Goal: Information Seeking & Learning: Learn about a topic

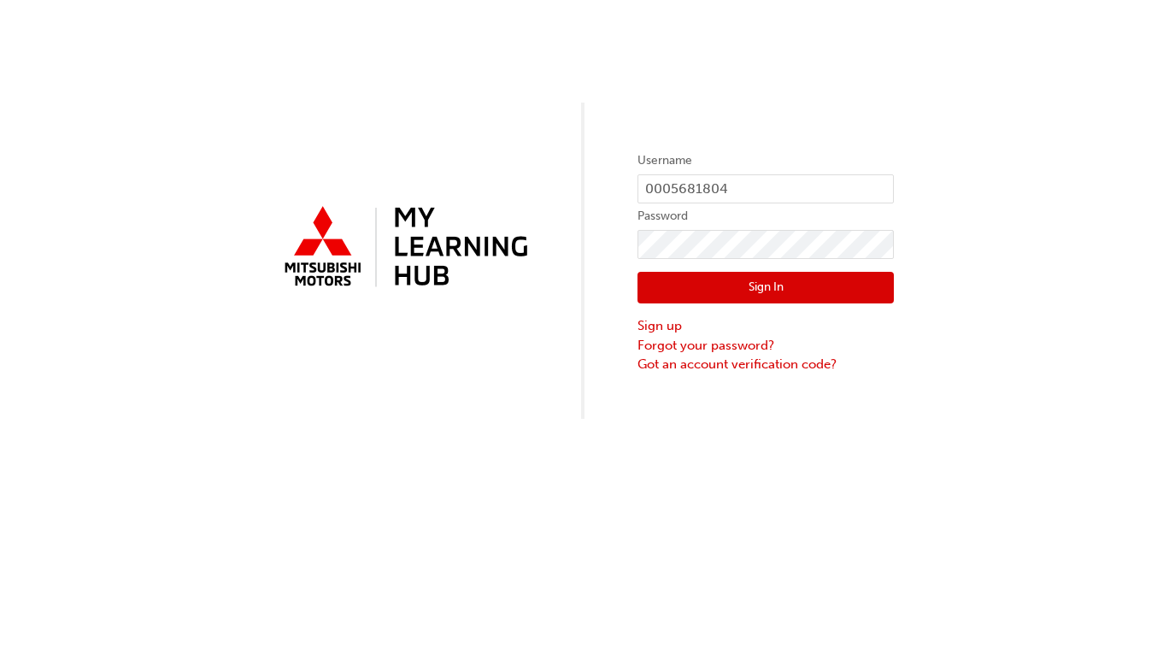
click at [740, 279] on button "Sign In" at bounding box center [765, 288] width 256 height 32
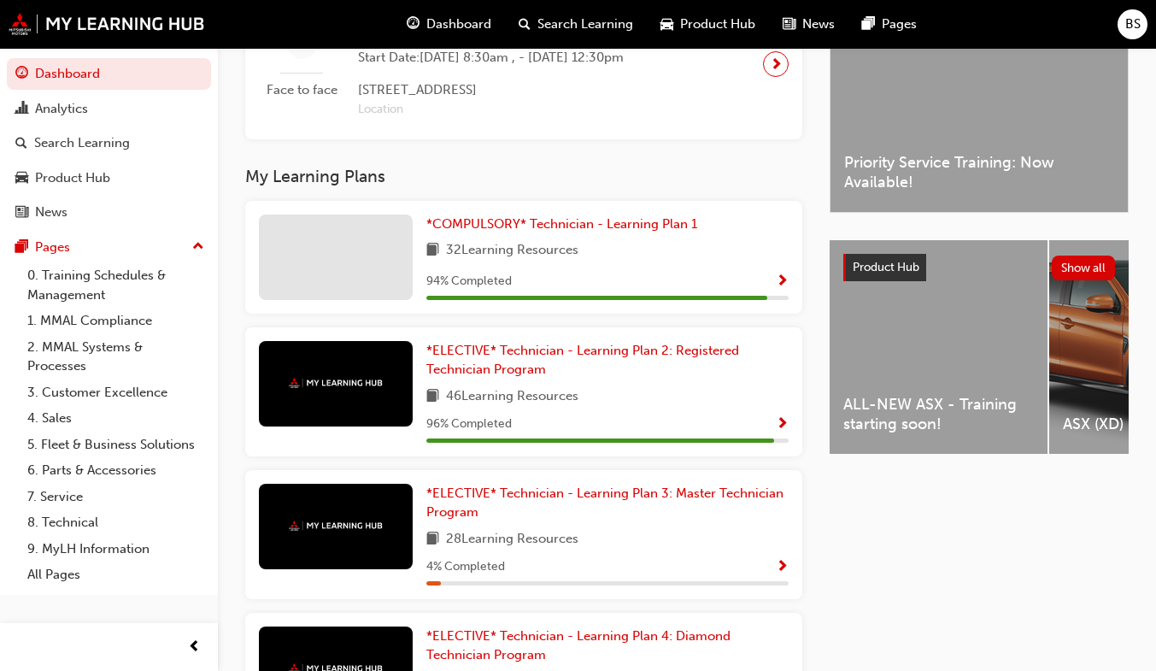
scroll to position [311, 0]
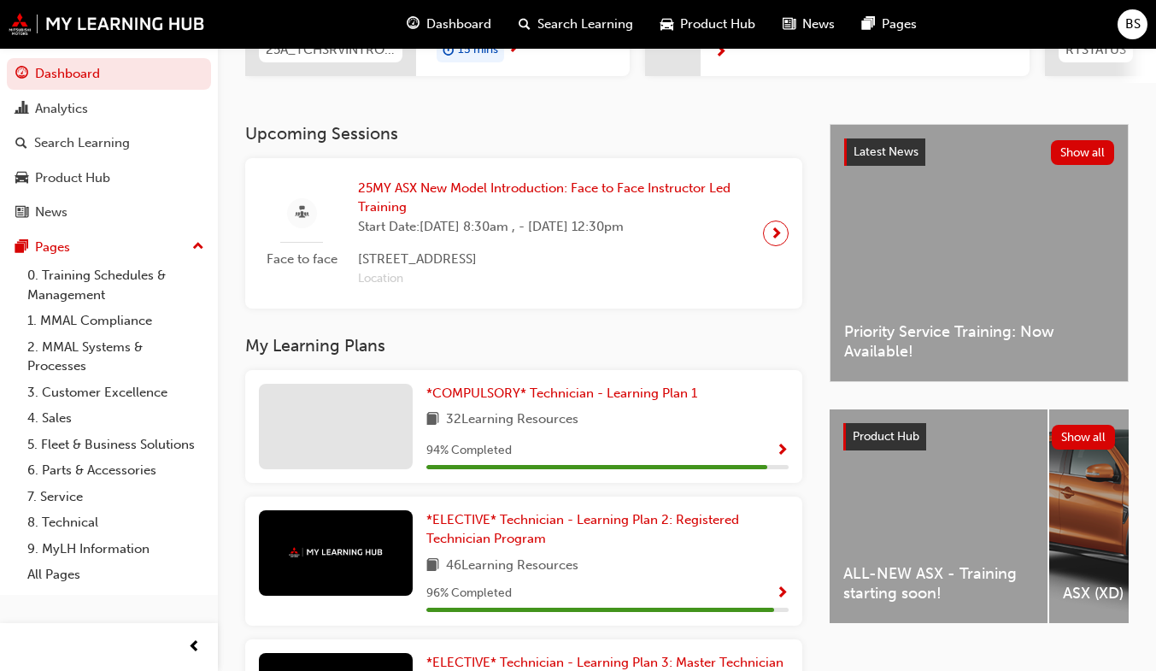
click at [554, 200] on span "25MY ASX New Model Introduction: Face to Face Instructor Led Training" at bounding box center [553, 198] width 391 height 38
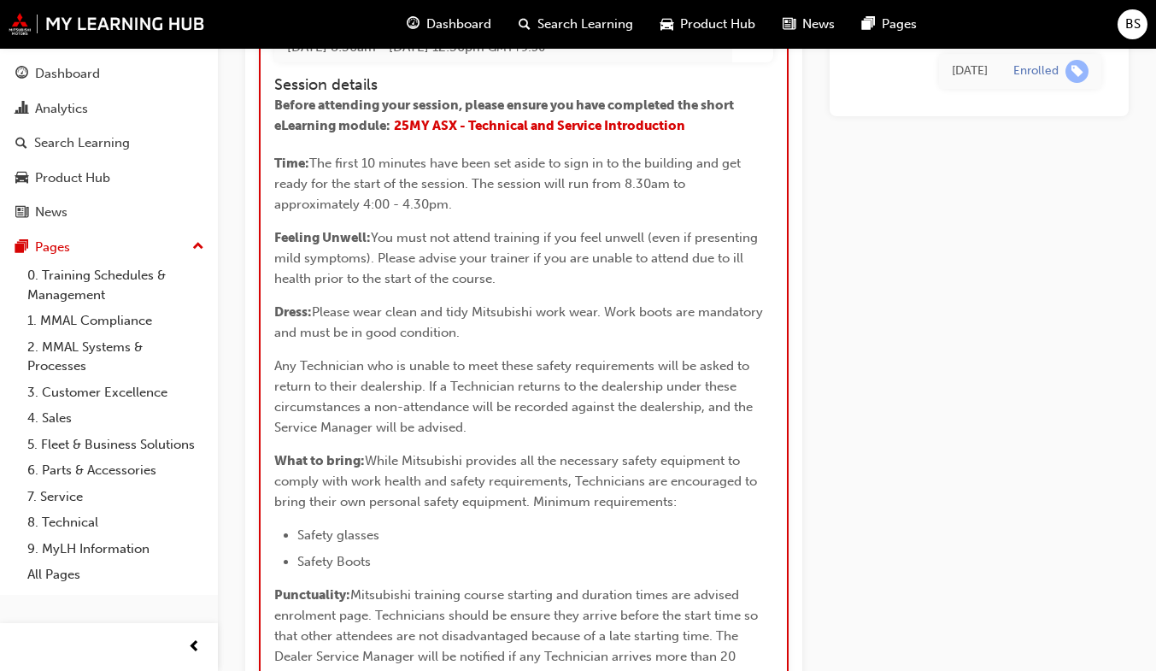
scroll to position [1993, 0]
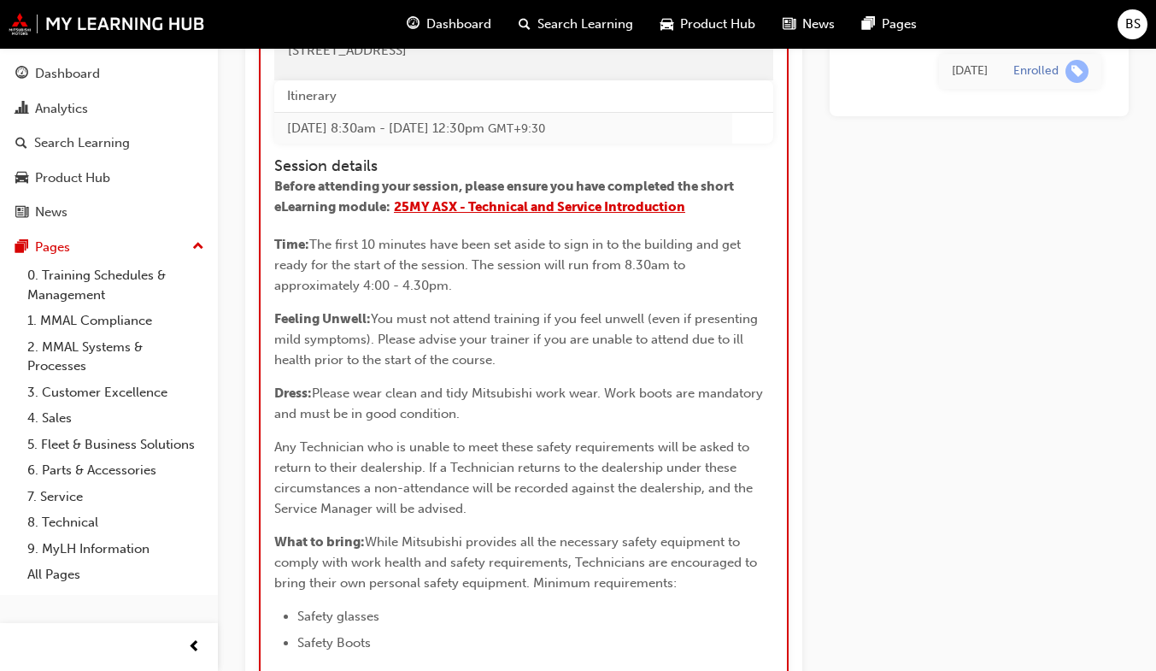
click at [554, 200] on span "25MY ASX - Technical and Service Introduction" at bounding box center [539, 206] width 291 height 15
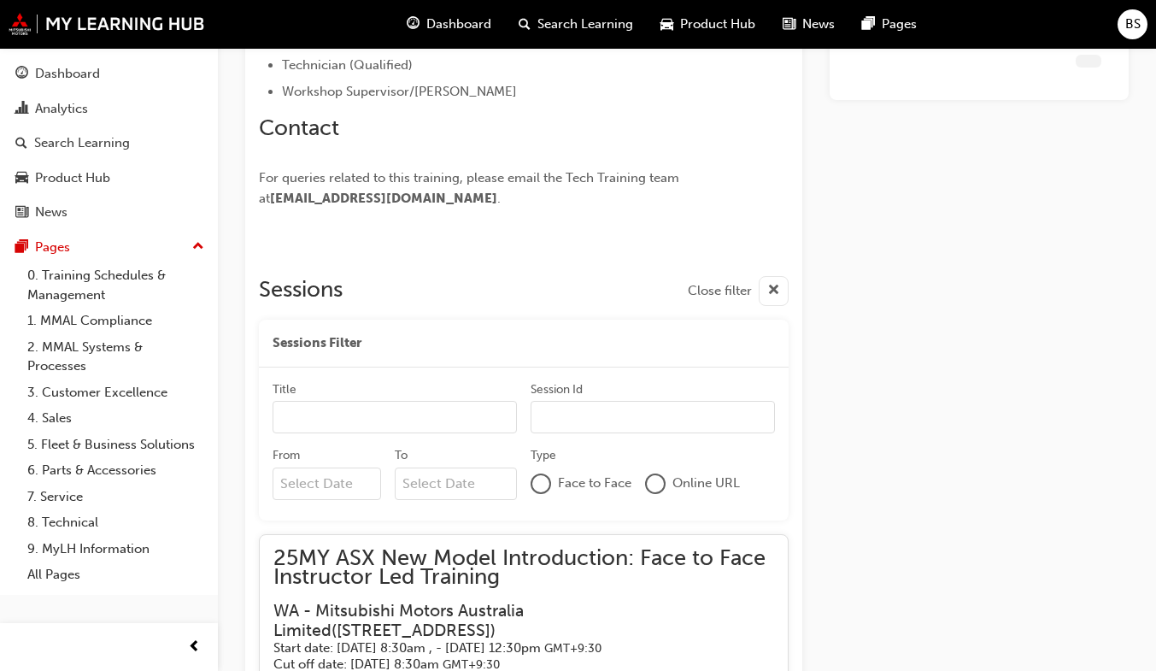
scroll to position [1693, 0]
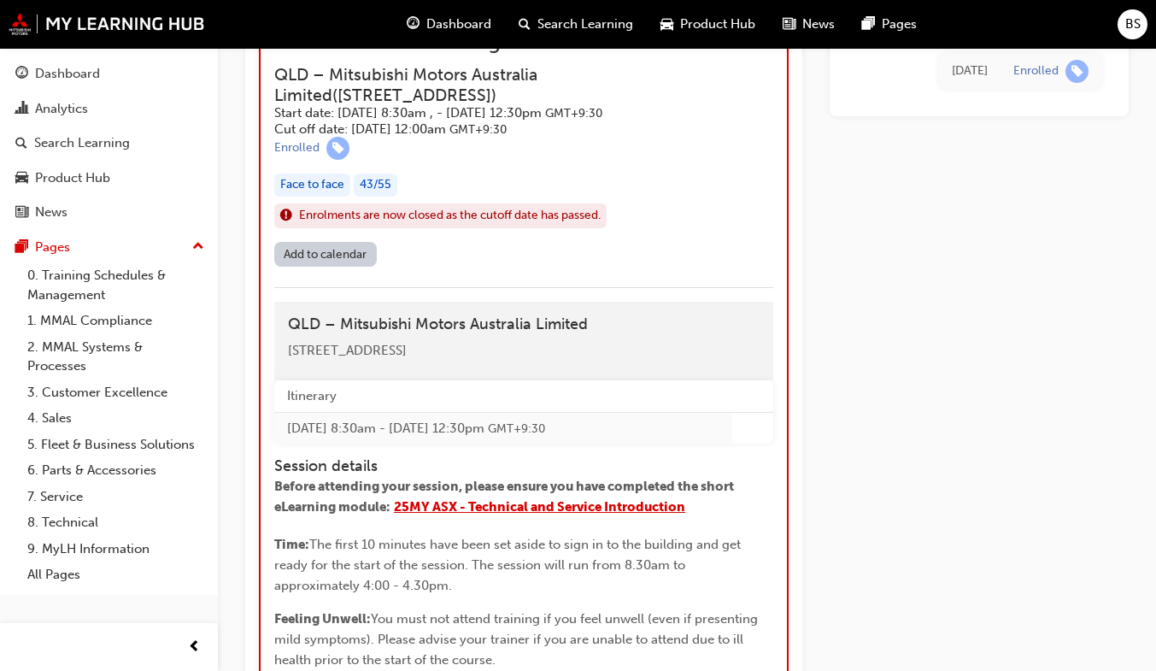
click at [585, 500] on span "25MY ASX - Technical and Service Introduction" at bounding box center [539, 506] width 291 height 15
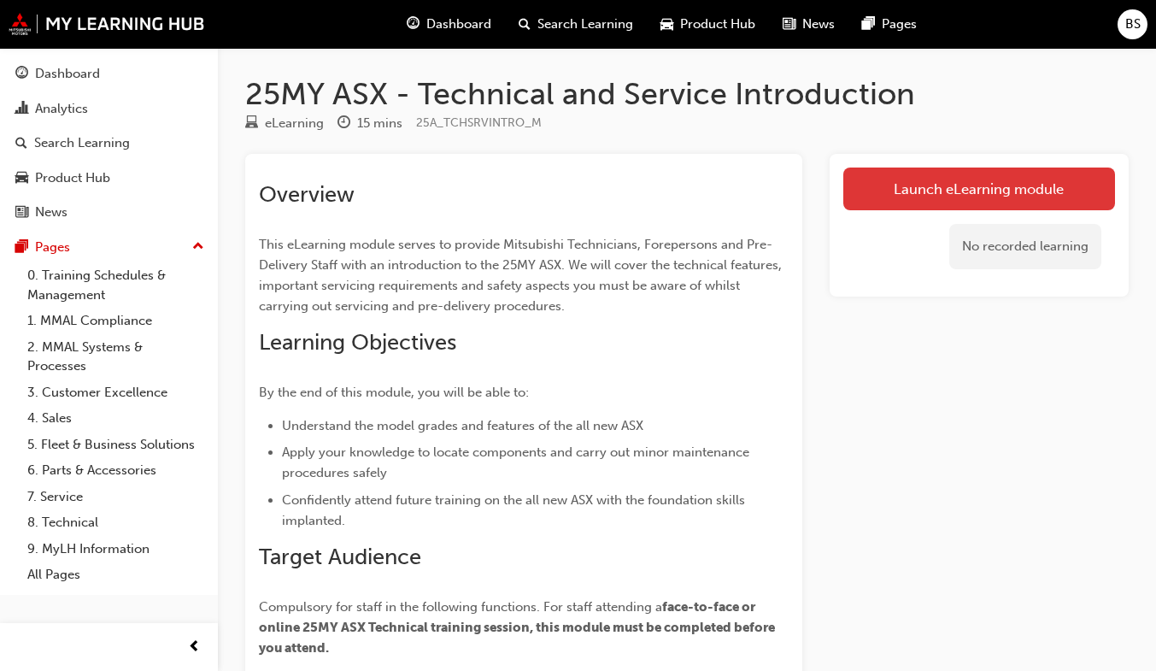
click at [1009, 197] on link "Launch eLearning module" at bounding box center [979, 188] width 272 height 43
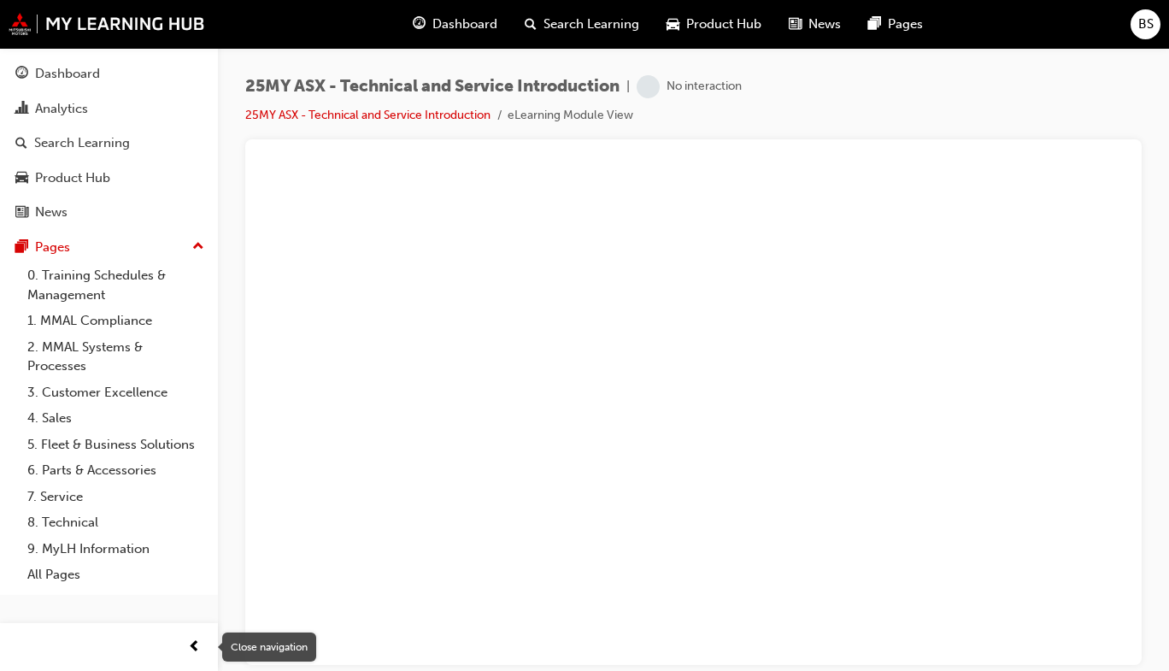
click at [199, 636] on span "prev-icon" at bounding box center [194, 646] width 13 height 21
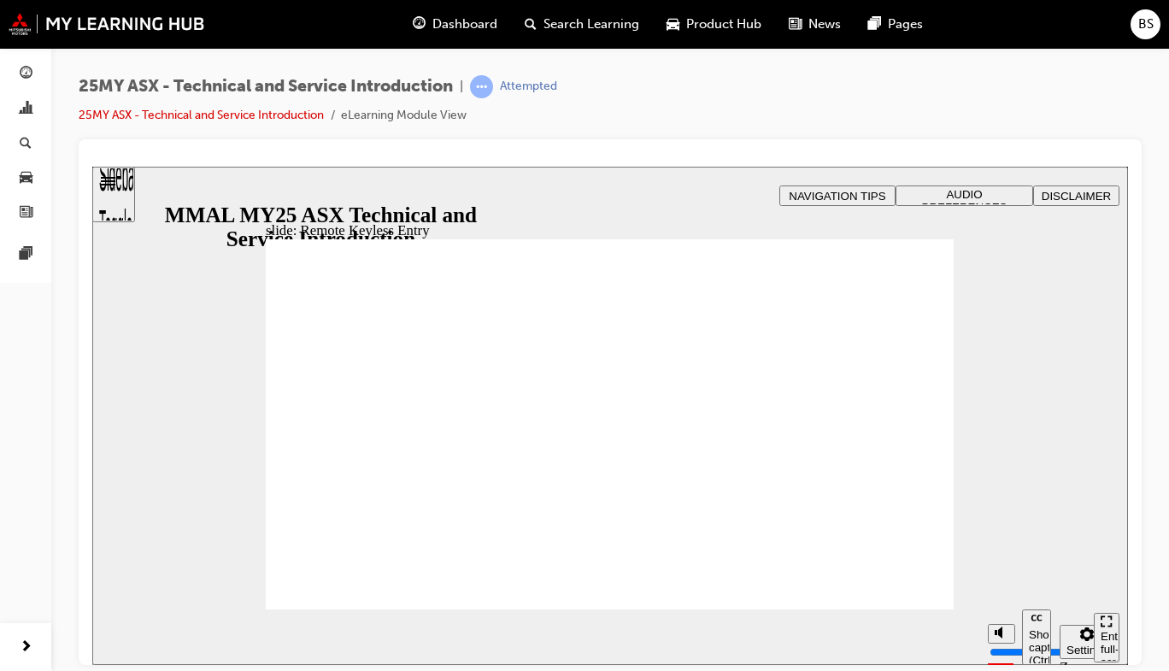
type input "12"
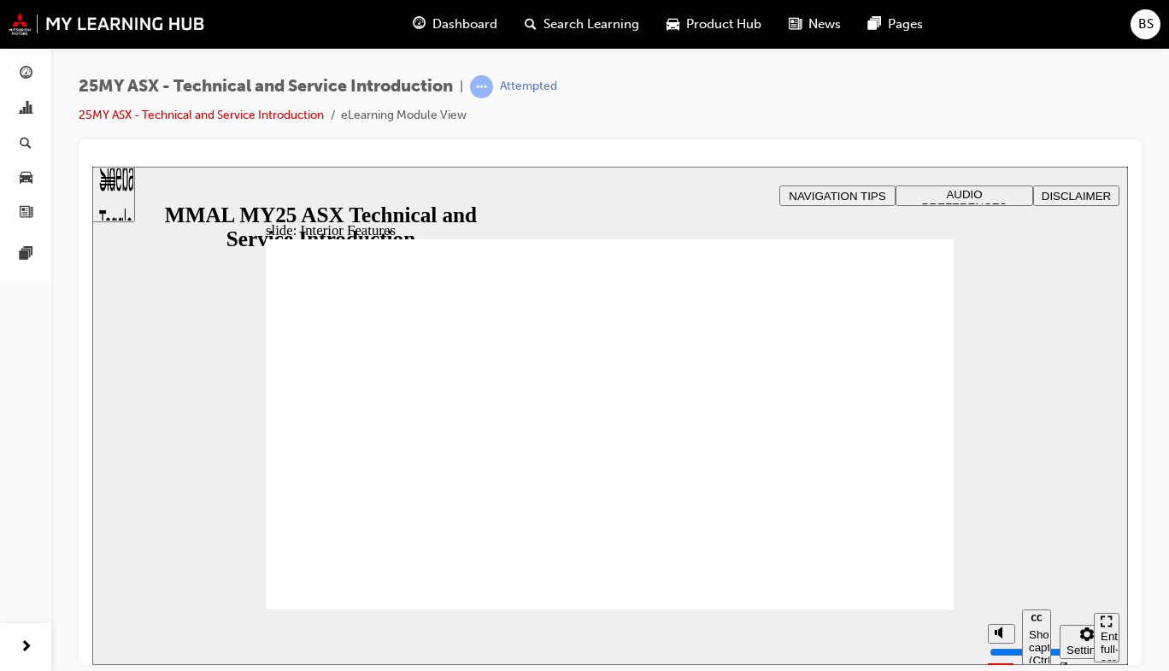
type input "17"
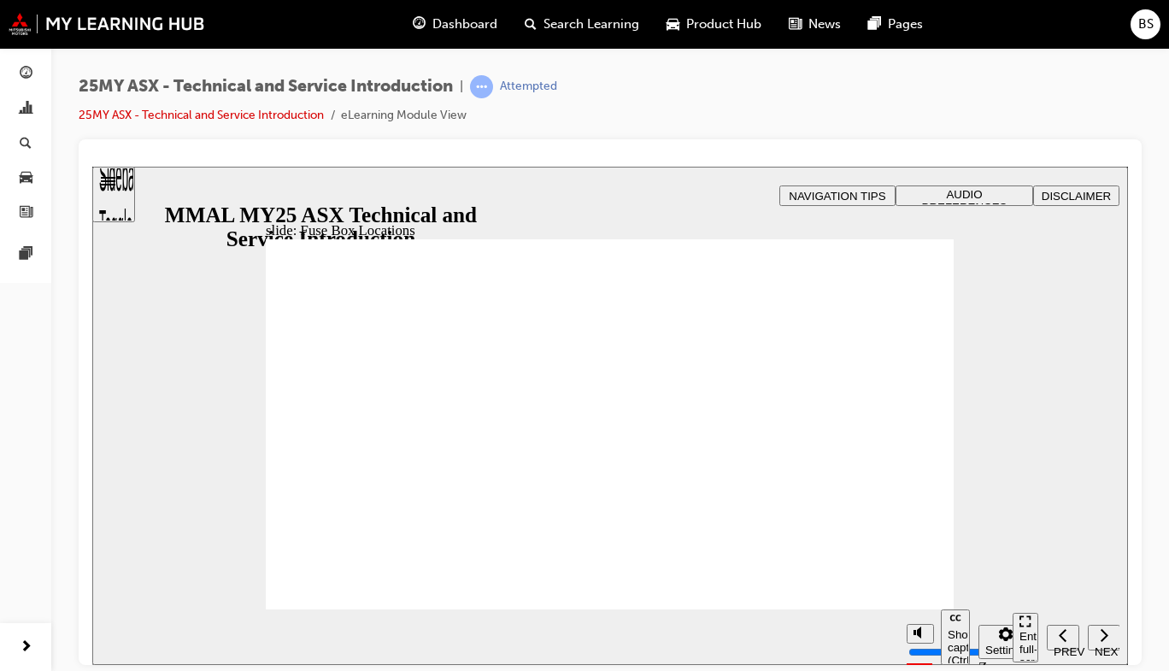
click at [248, 181] on div "Show captions (Ctrl+Alt+C)" at bounding box center [169, 173] width 155 height 15
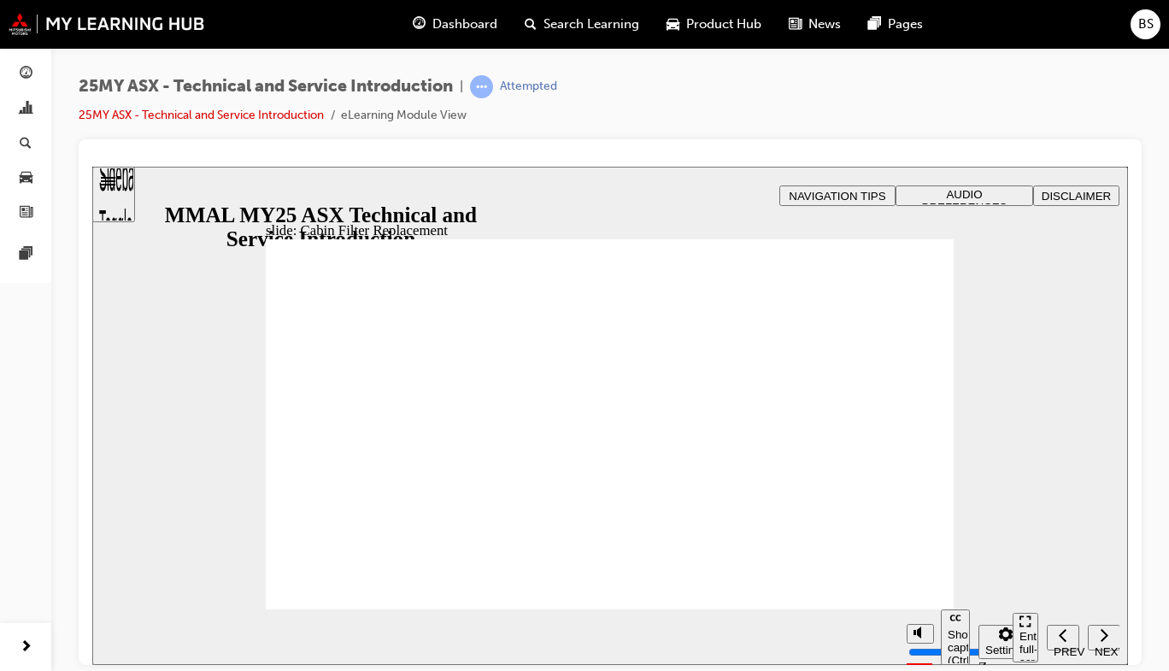
click at [50, 400] on div "Dashboard Analytics Search Learning Product Hub News Pages Pages" at bounding box center [25, 314] width 51 height 628
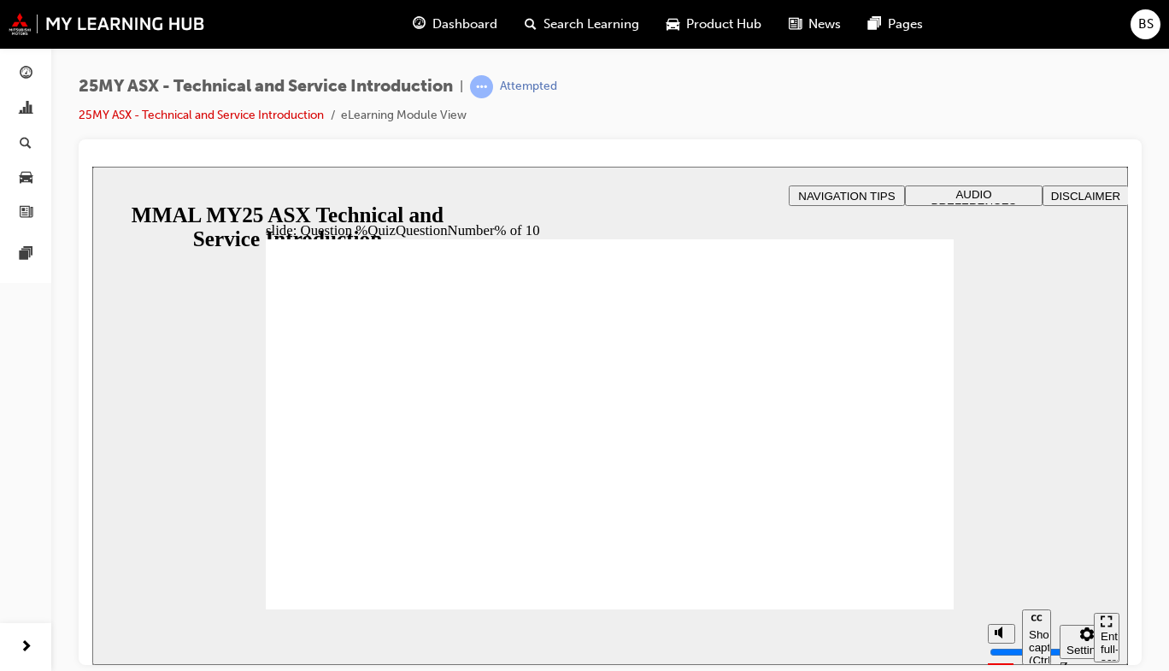
radio input "true"
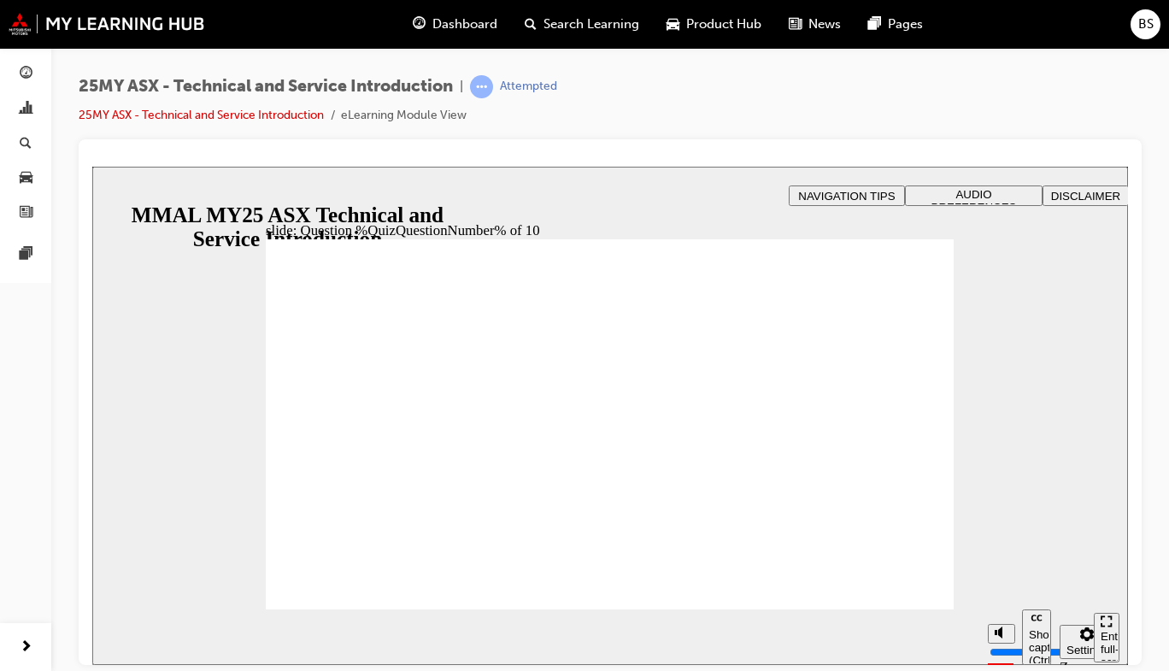
radio input "true"
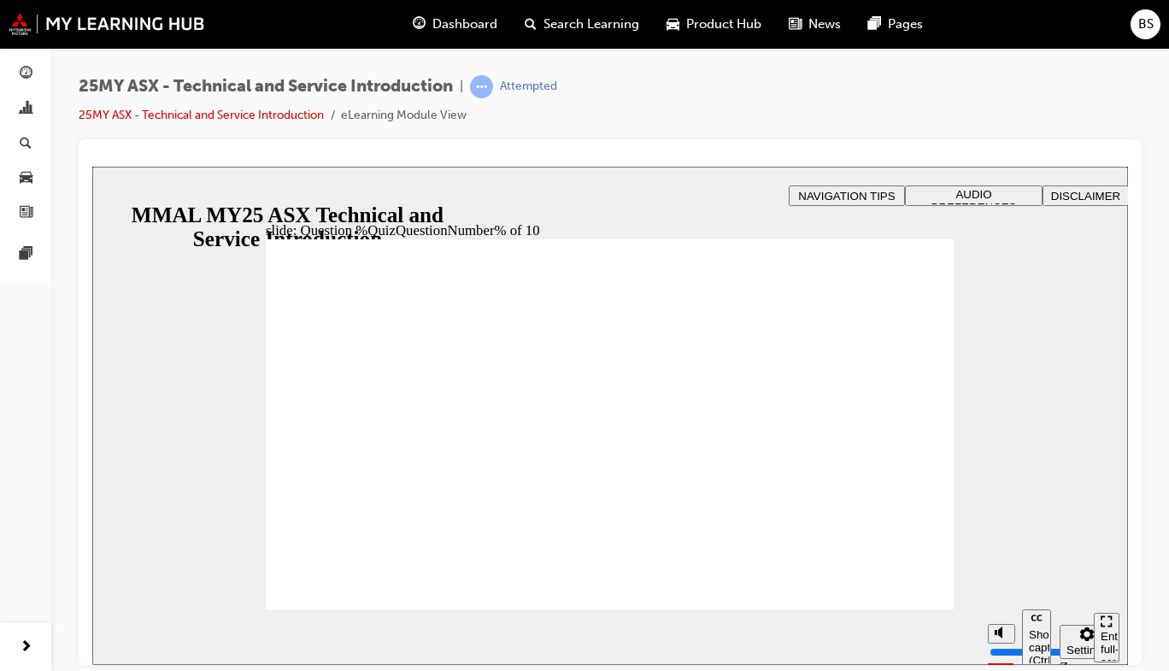
radio input "false"
radio input "true"
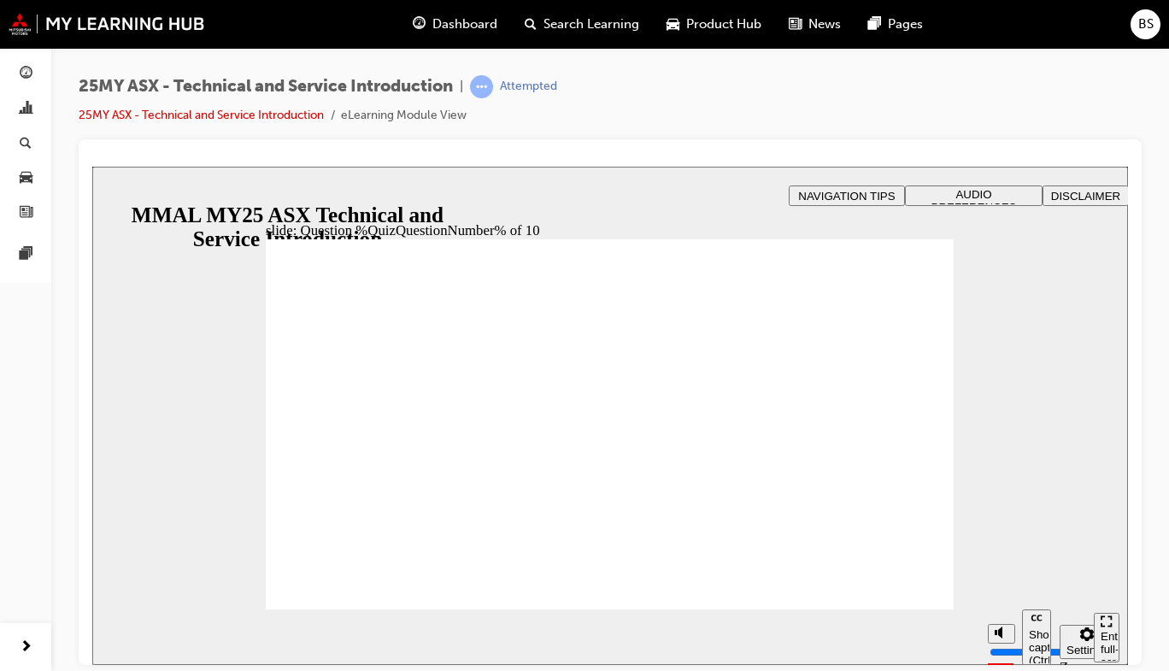
radio input "true"
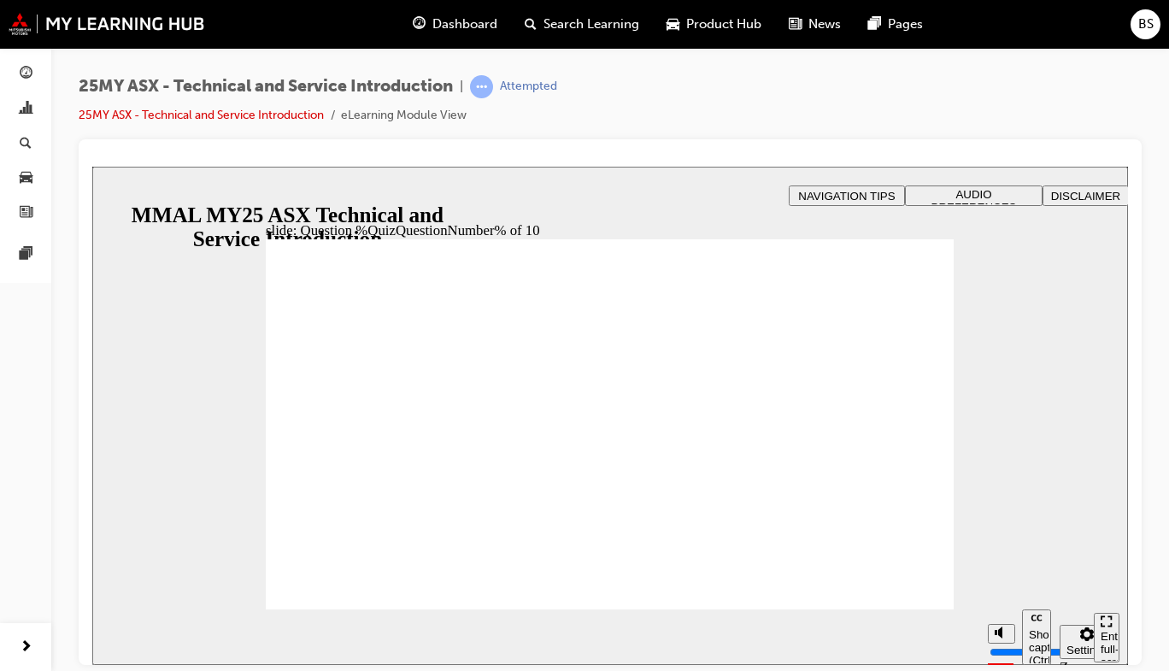
radio input "true"
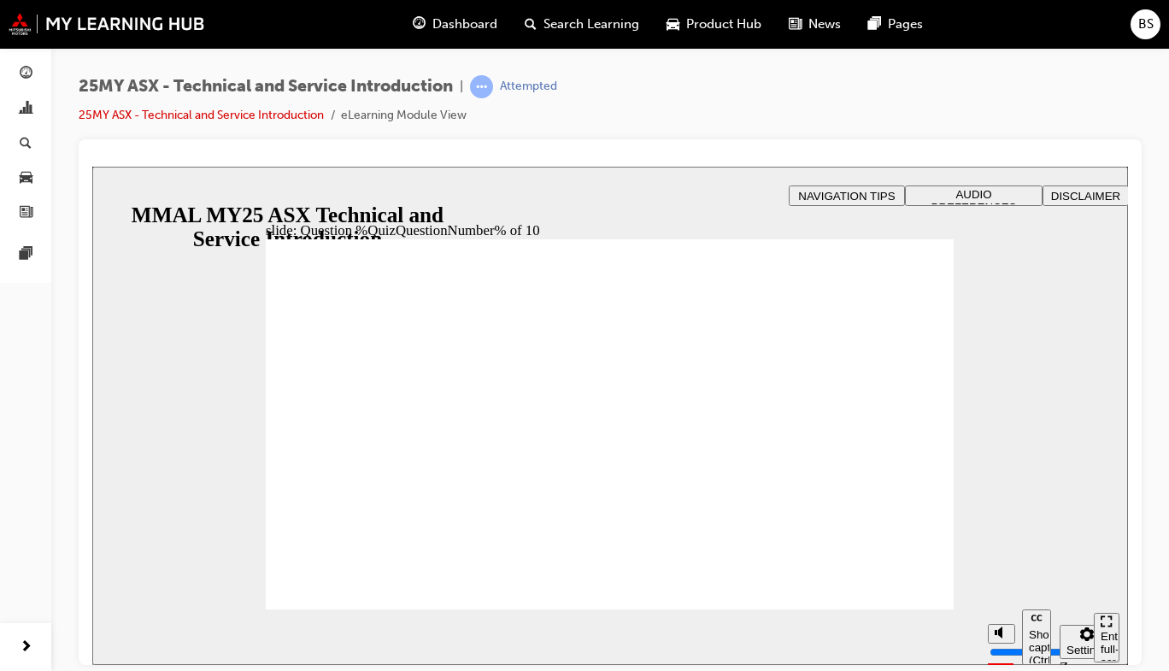
radio input "true"
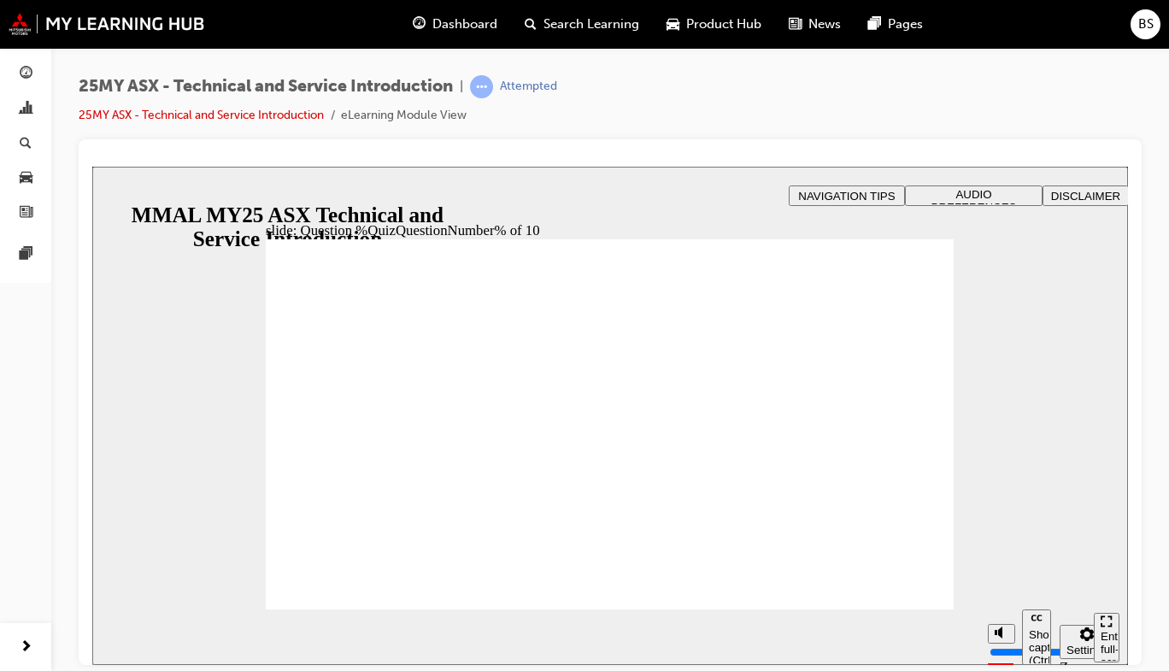
radio input "true"
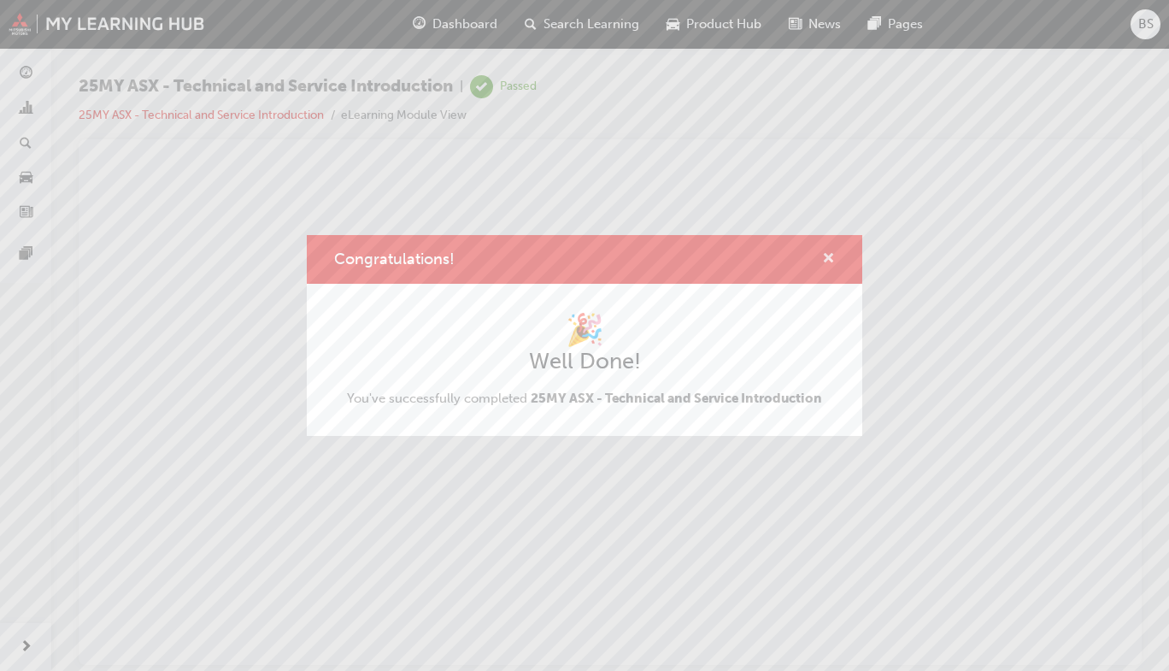
click at [831, 256] on span "cross-icon" at bounding box center [828, 259] width 13 height 15
